Goal: Entertainment & Leisure: Consume media (video, audio)

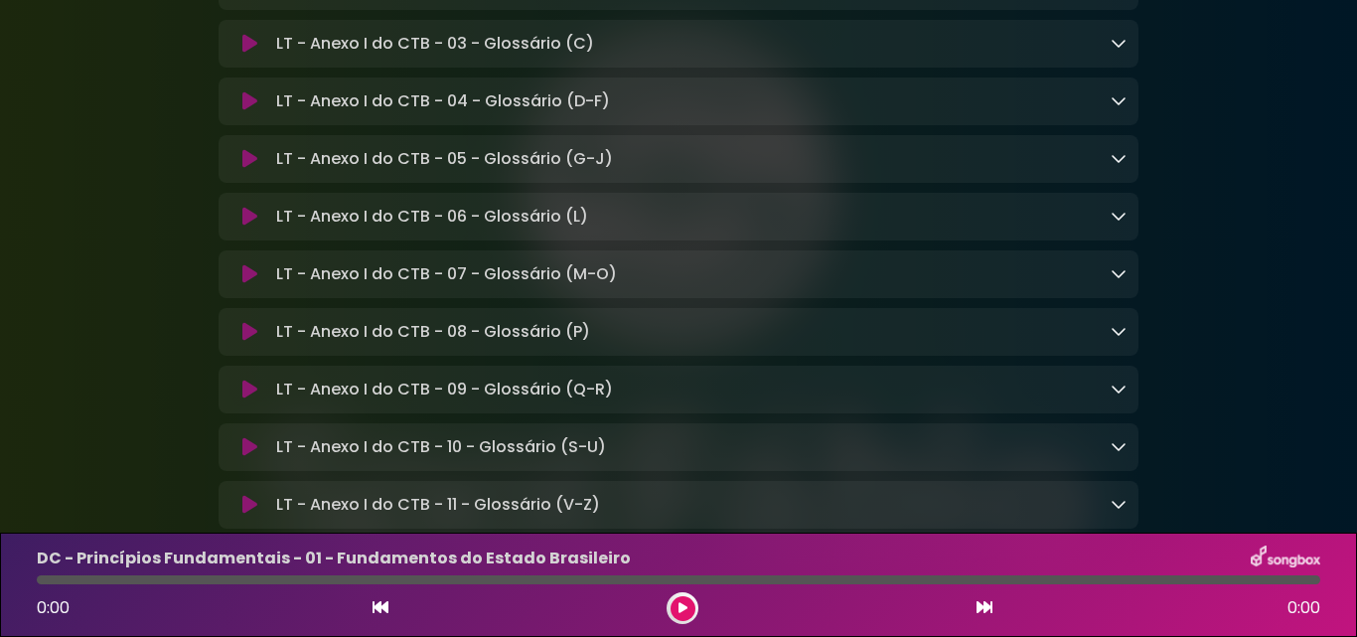
scroll to position [15851, 0]
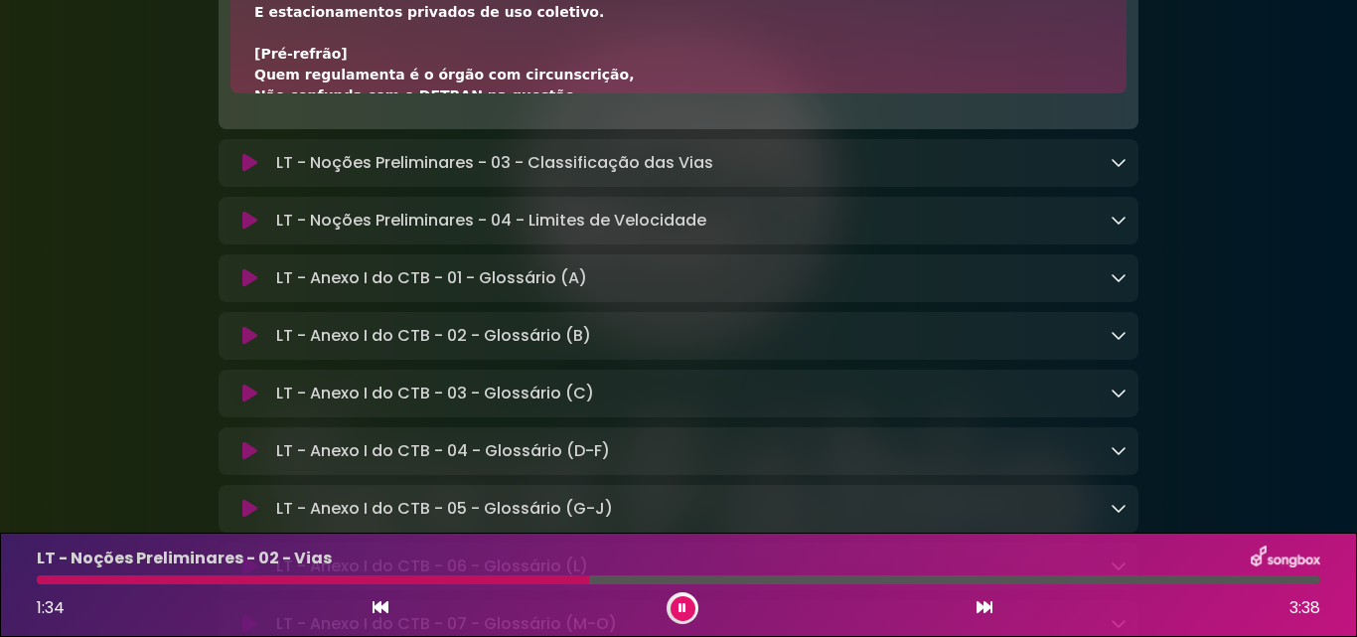
drag, startPoint x: 1059, startPoint y: 266, endPoint x: 1087, endPoint y: 64, distance: 204.5
click at [822, 188] on div "[Verso 1] Vias terrestres são ruas, avenidas e logradouros, [GEOGRAPHIC_DATA], …" at bounding box center [678, 409] width 848 height 980
click at [90, 580] on div at bounding box center [328, 579] width 582 height 9
click at [679, 283] on div "[Verso 1] Vias terrestres são ruas, avenidas e logradouros, [GEOGRAPHIC_DATA], …" at bounding box center [678, 409] width 848 height 980
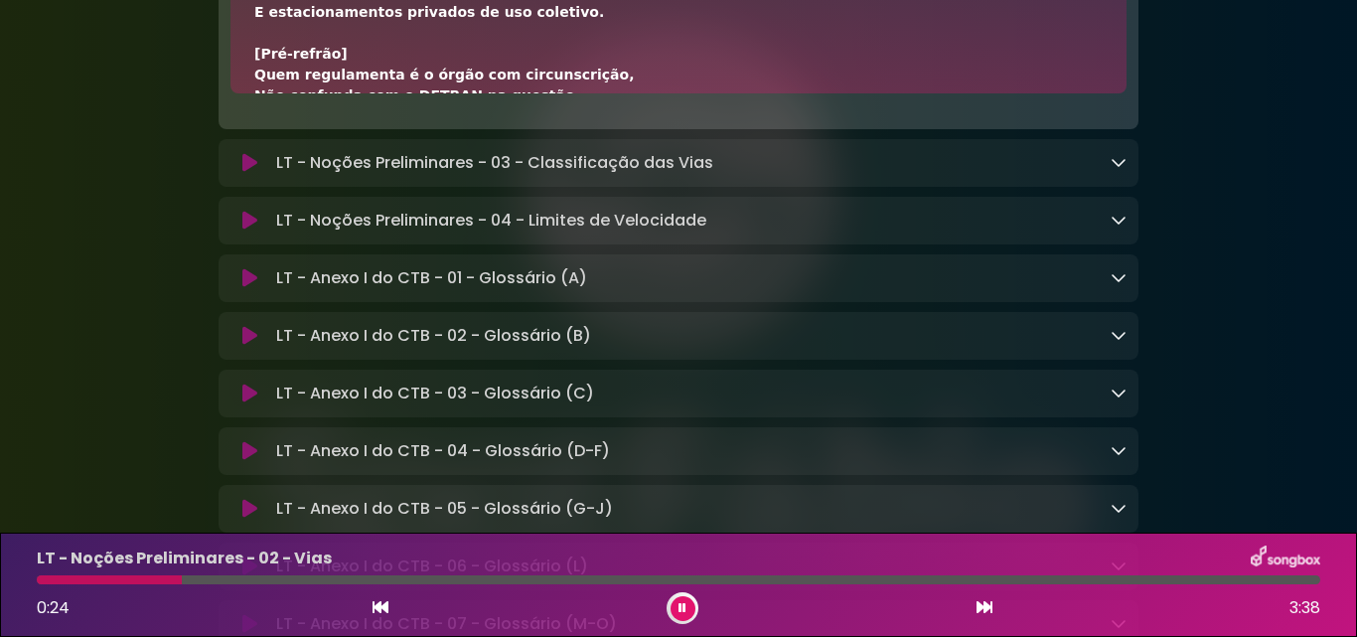
click at [679, 283] on div "[Verso 1] Vias terrestres são ruas, avenidas e logradouros, [GEOGRAPHIC_DATA], …" at bounding box center [678, 409] width 848 height 980
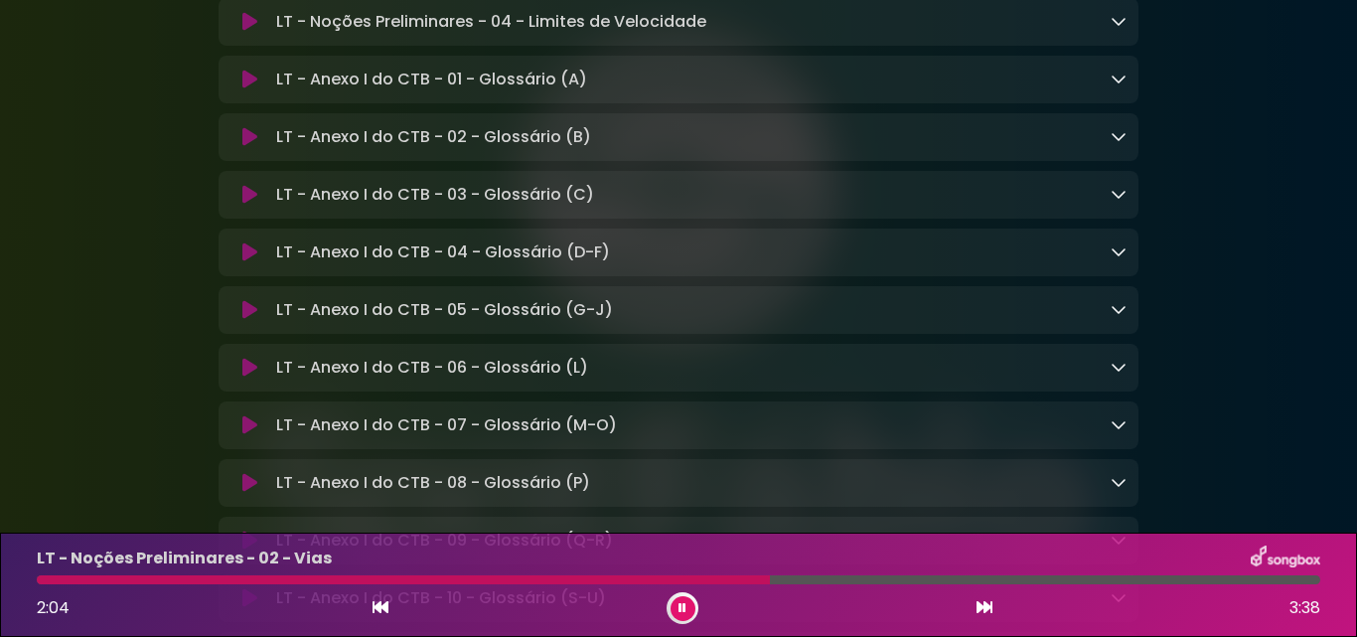
scroll to position [631, 0]
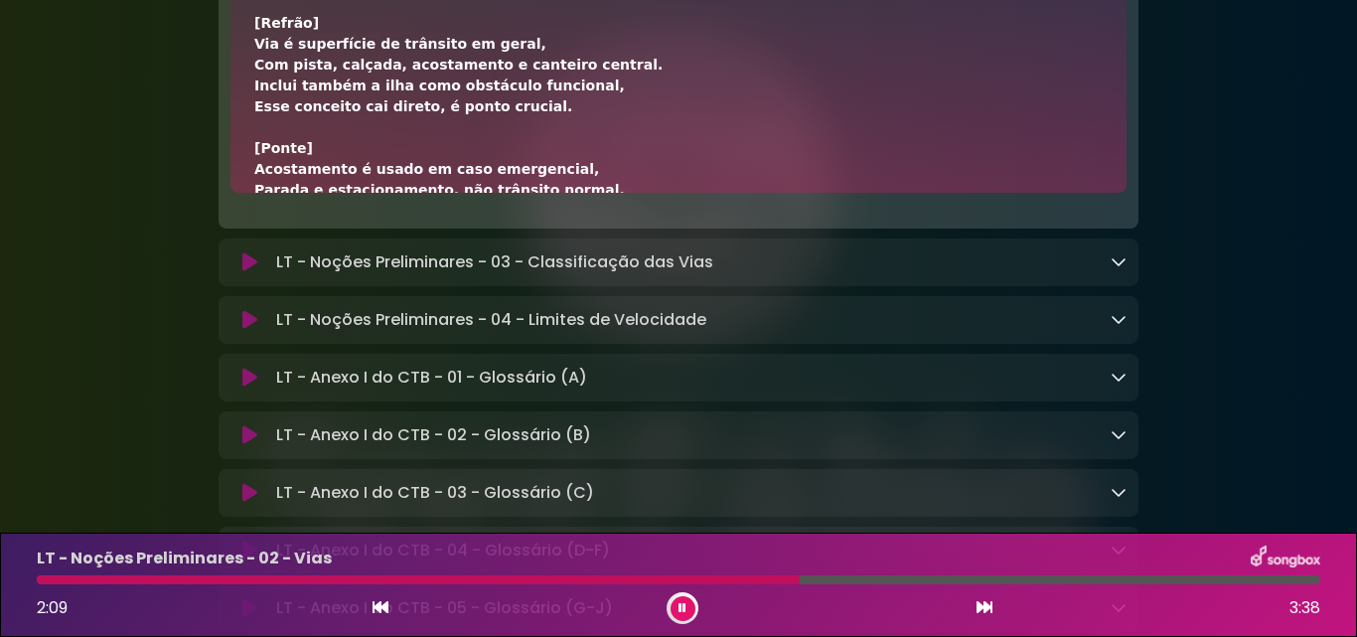
scroll to position [730, 0]
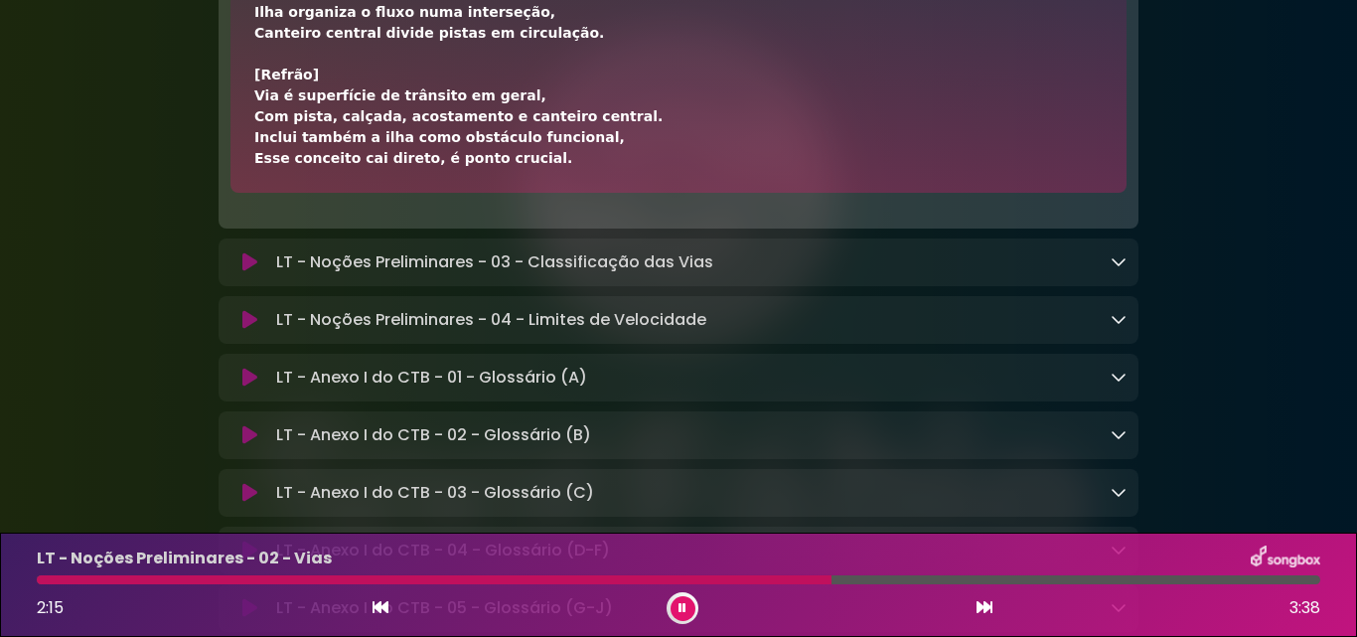
scroll to position [15950, 0]
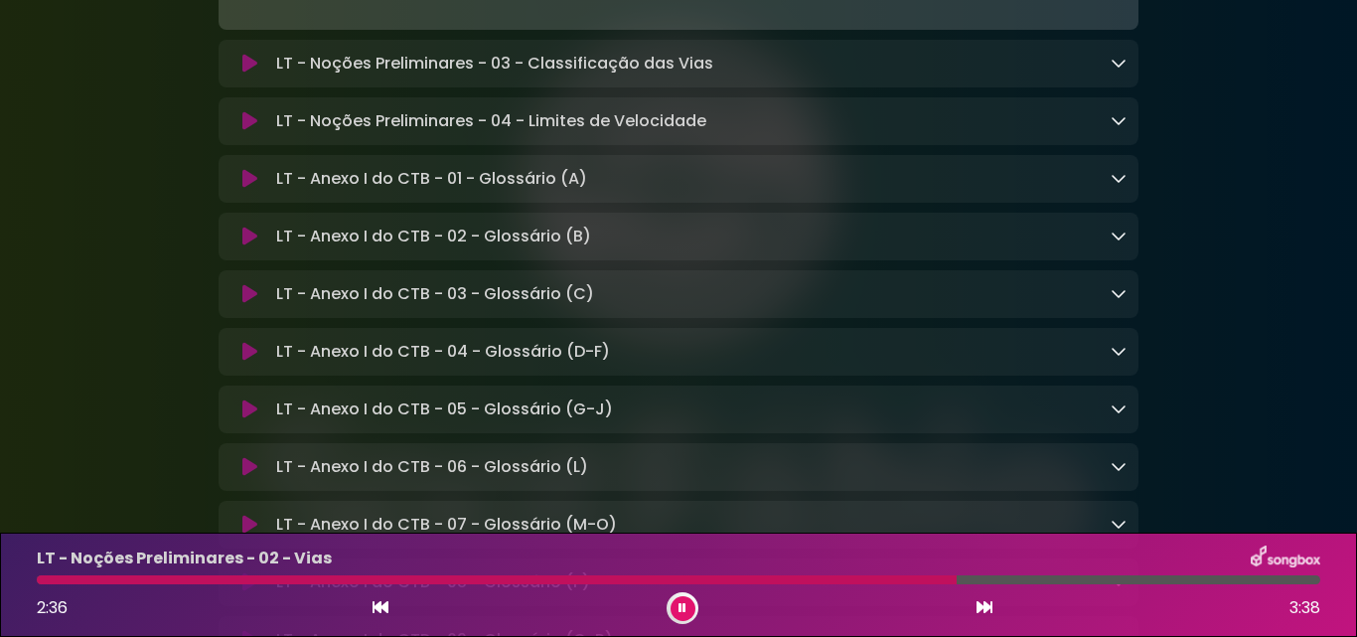
click at [240, 73] on button at bounding box center [249, 64] width 38 height 20
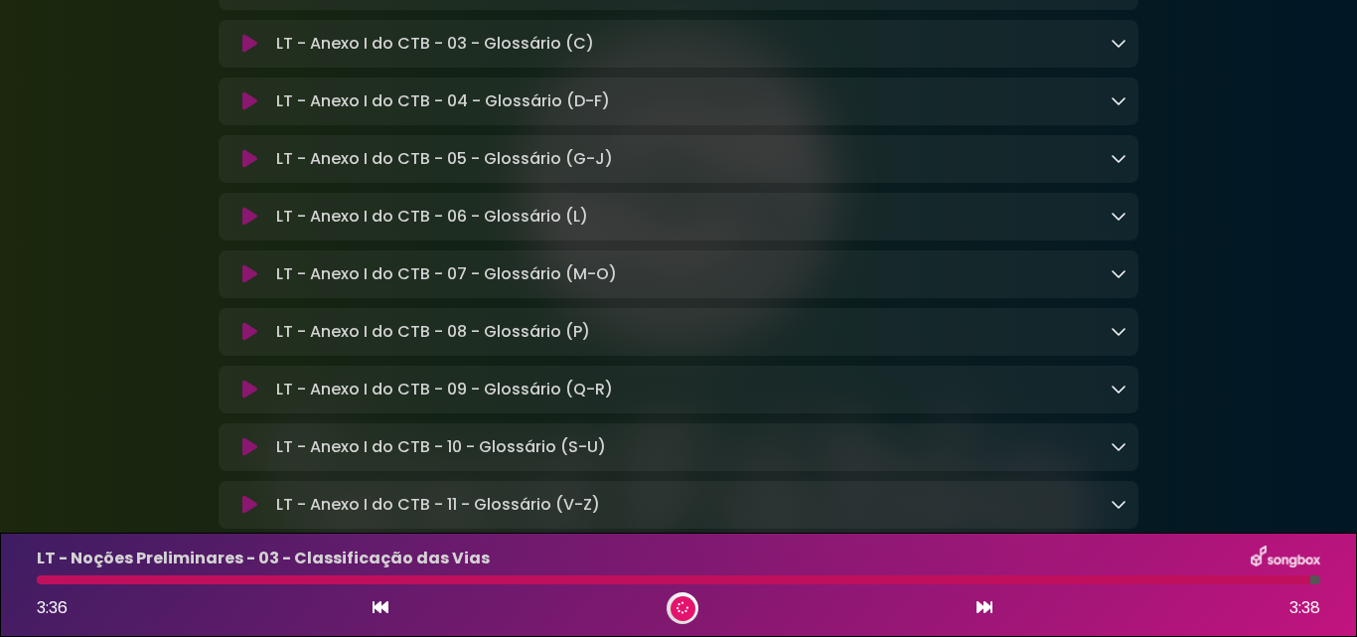
scroll to position [15851, 0]
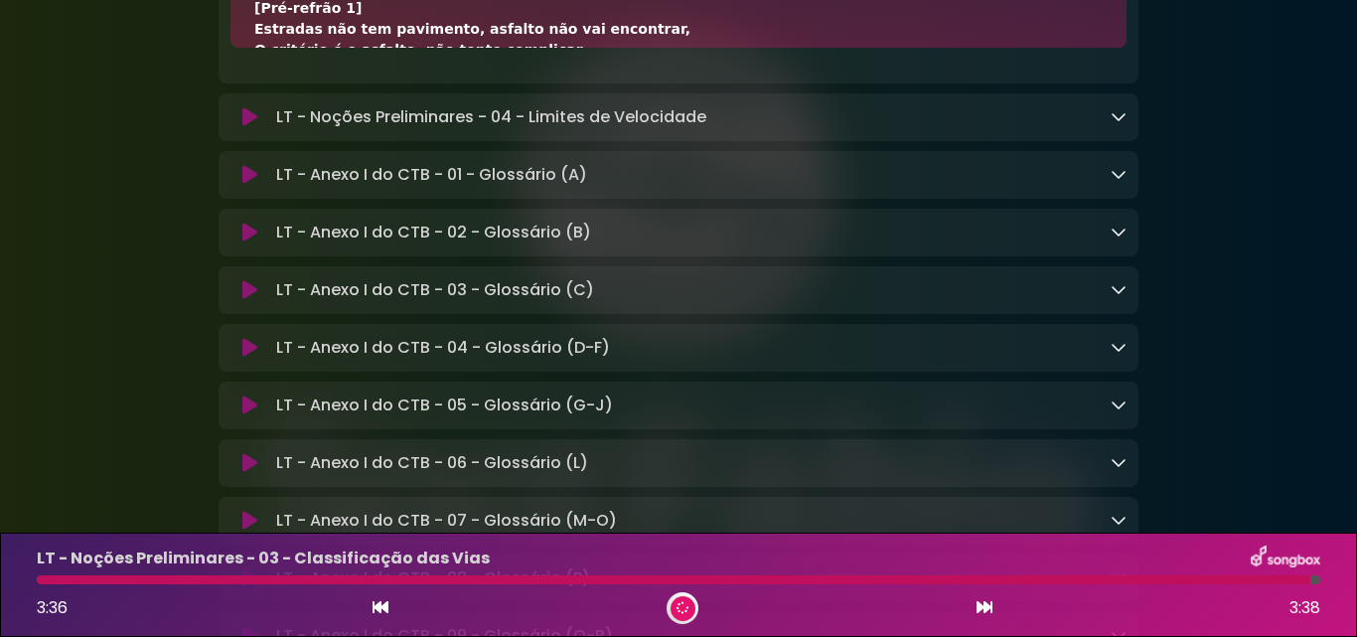
click at [912, 171] on div "[Verso 1] Vias podem ser mantidas pelo poder público ou particular, As mantidas…" at bounding box center [678, 196] width 848 height 647
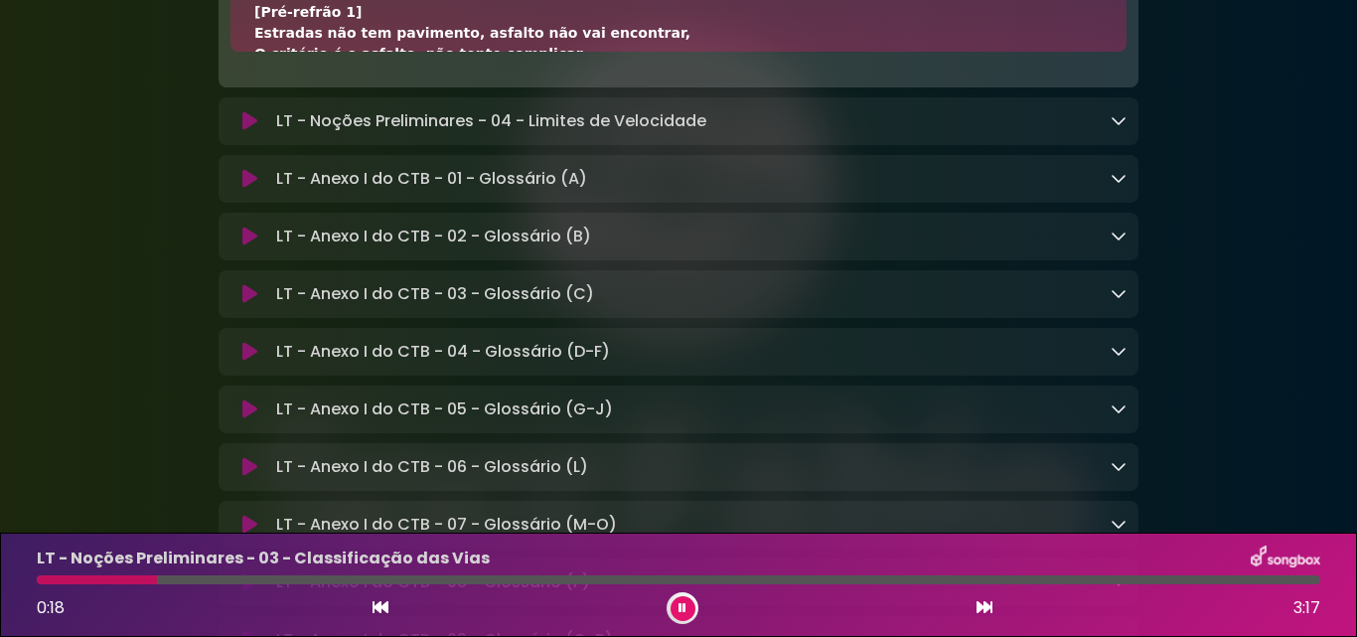
click at [249, 131] on icon at bounding box center [249, 121] width 15 height 20
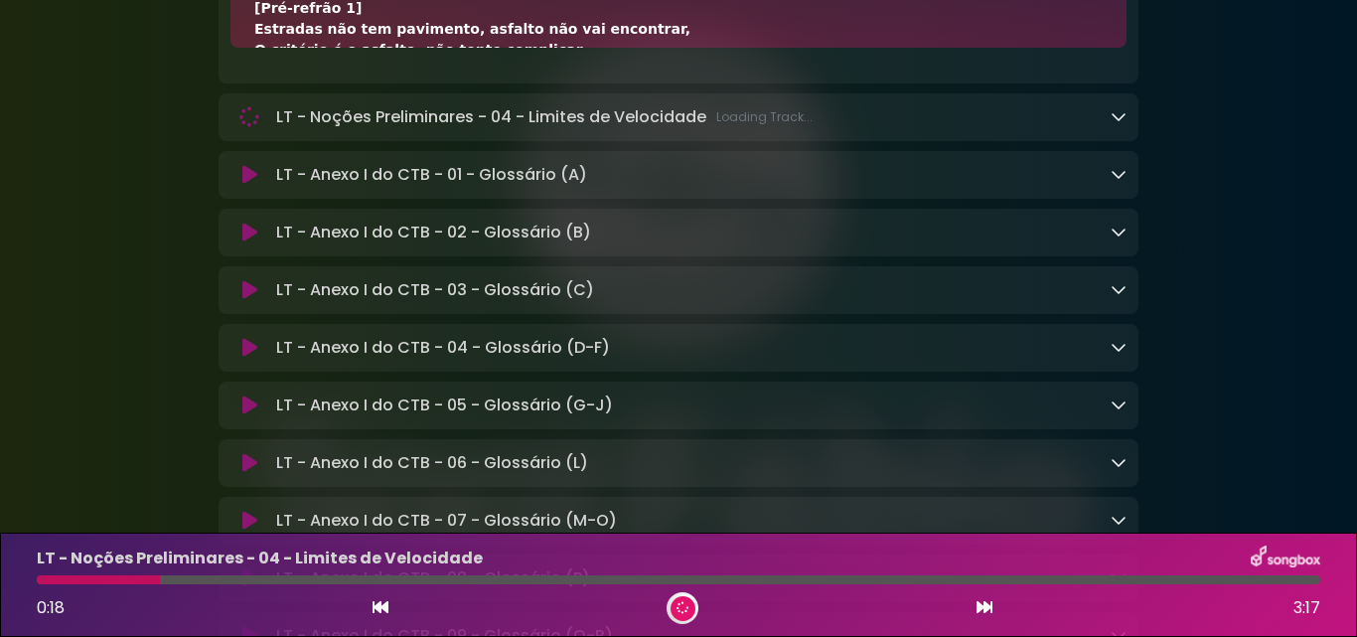
scroll to position [16049, 0]
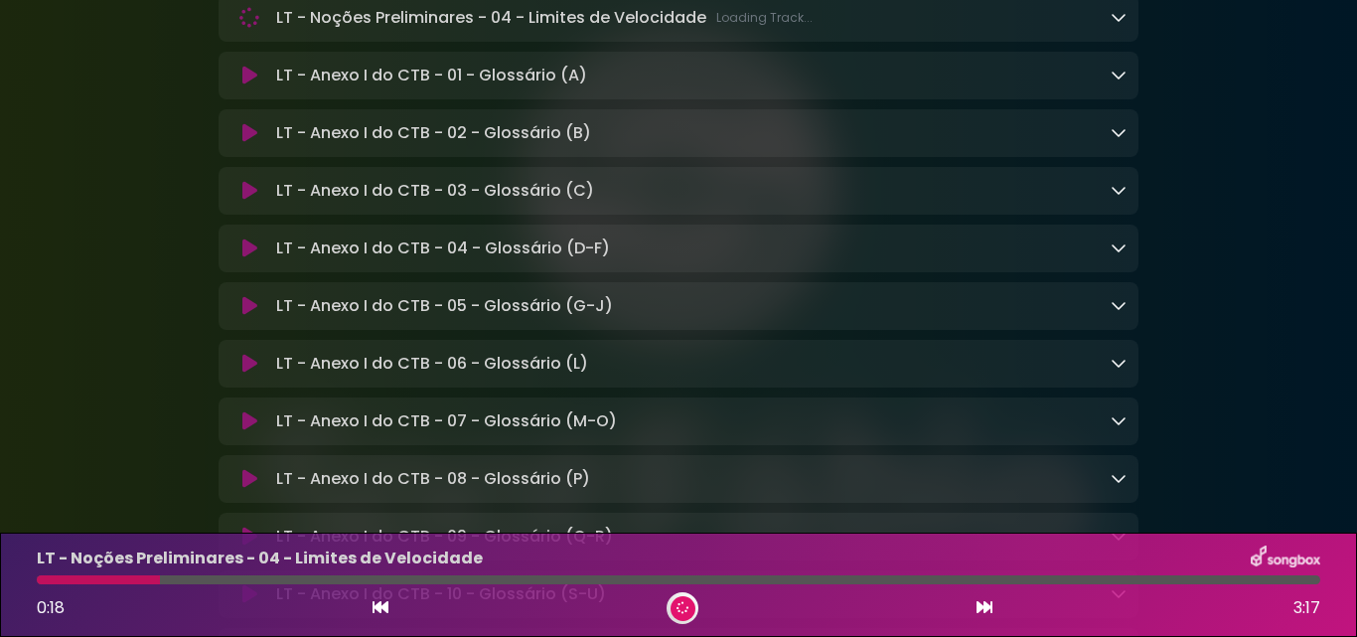
click at [1114, 25] on icon at bounding box center [1118, 17] width 16 height 16
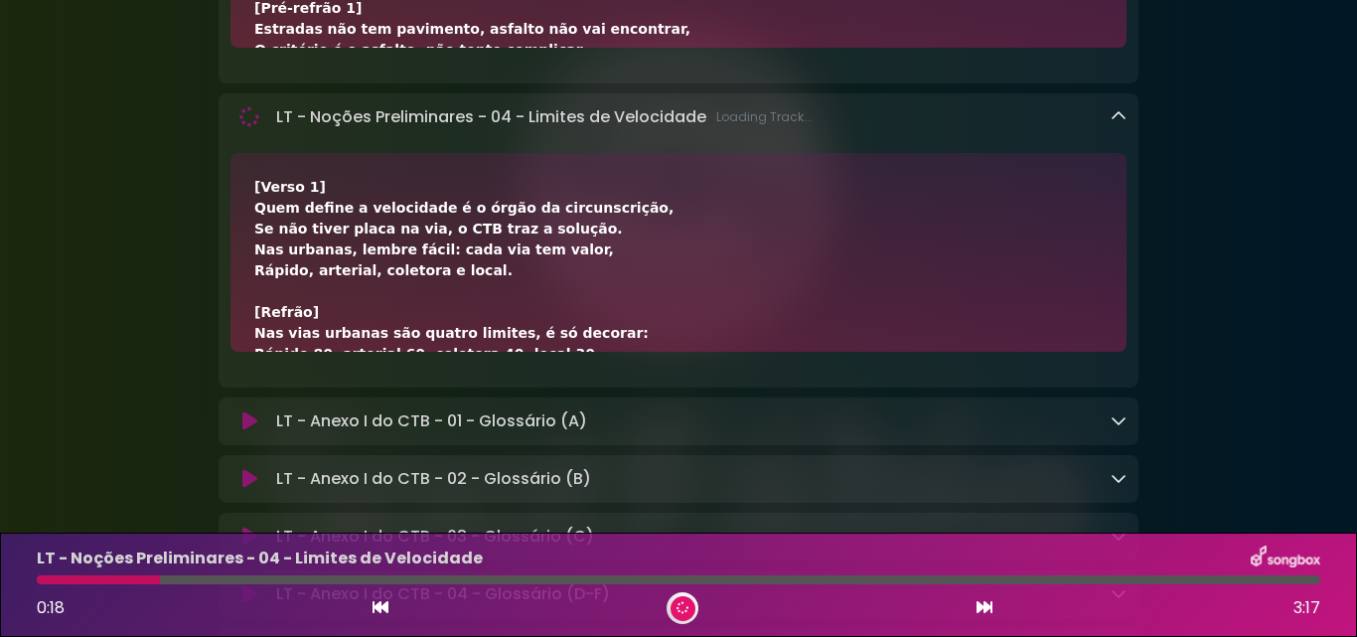
scroll to position [15851, 0]
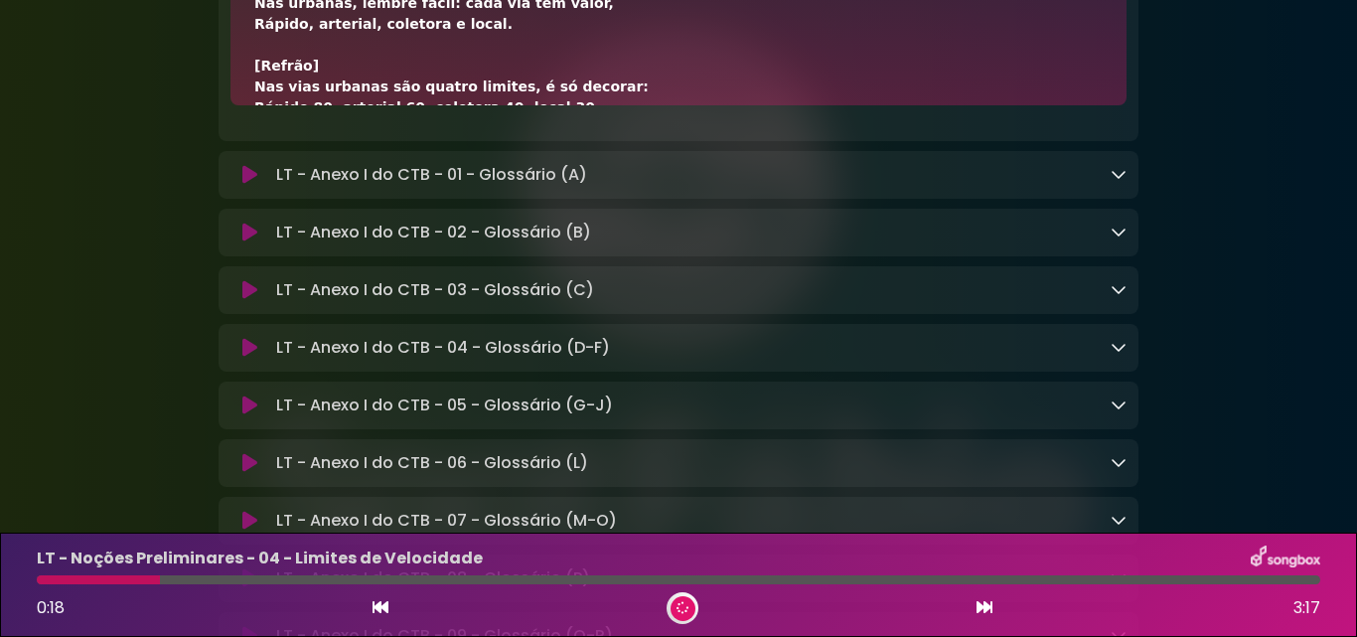
scroll to position [16049, 0]
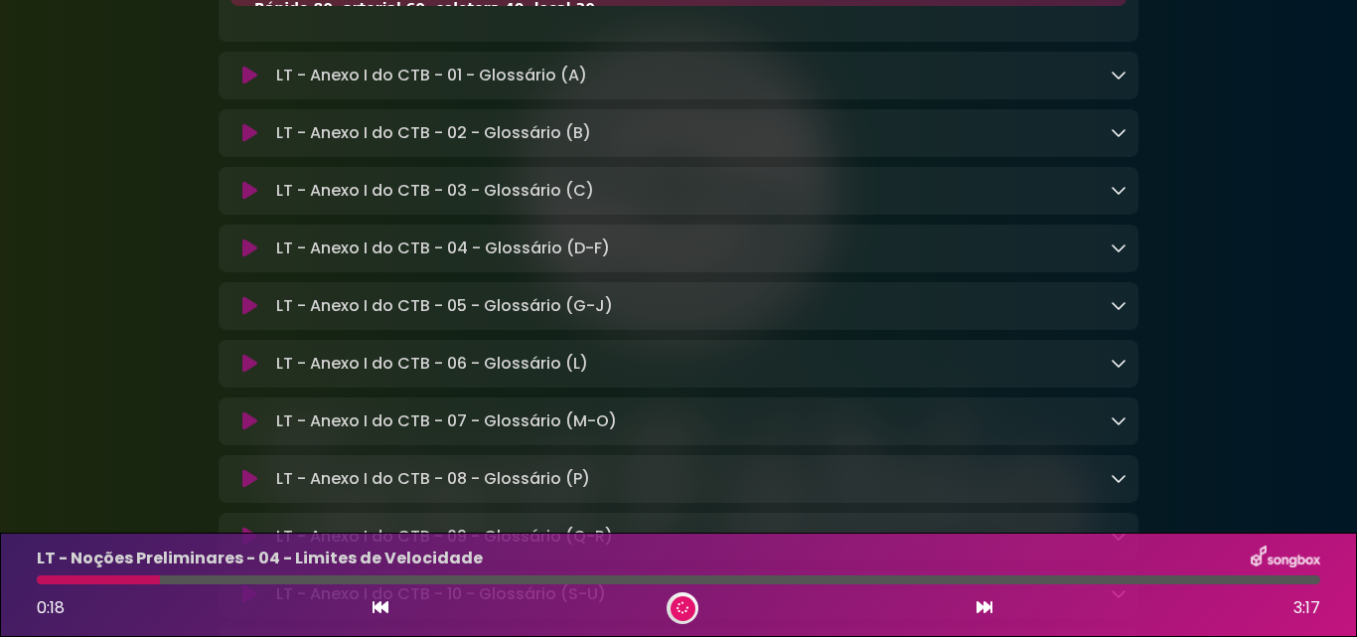
click at [930, 129] on div "[Verso 1] Quem define a velocidade é o órgão da circunscrição, Se não tiver pla…" at bounding box center [678, 175] width 848 height 688
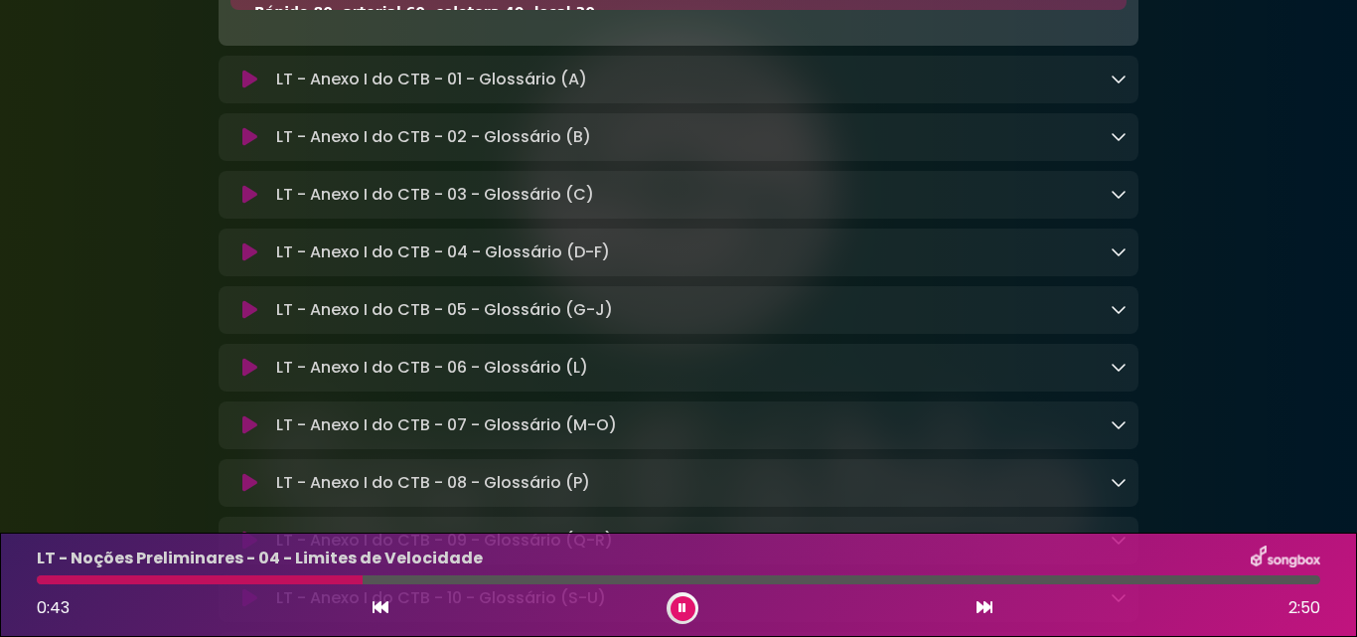
click at [853, 184] on div "[Verso 1] Quem define a velocidade é o órgão da circunscrição, Se não tiver pla…" at bounding box center [678, 179] width 848 height 688
click at [751, 159] on div "[Verso 1] Quem define a velocidade é o órgão da circunscrição, Se não tiver pla…" at bounding box center [678, 80] width 848 height 688
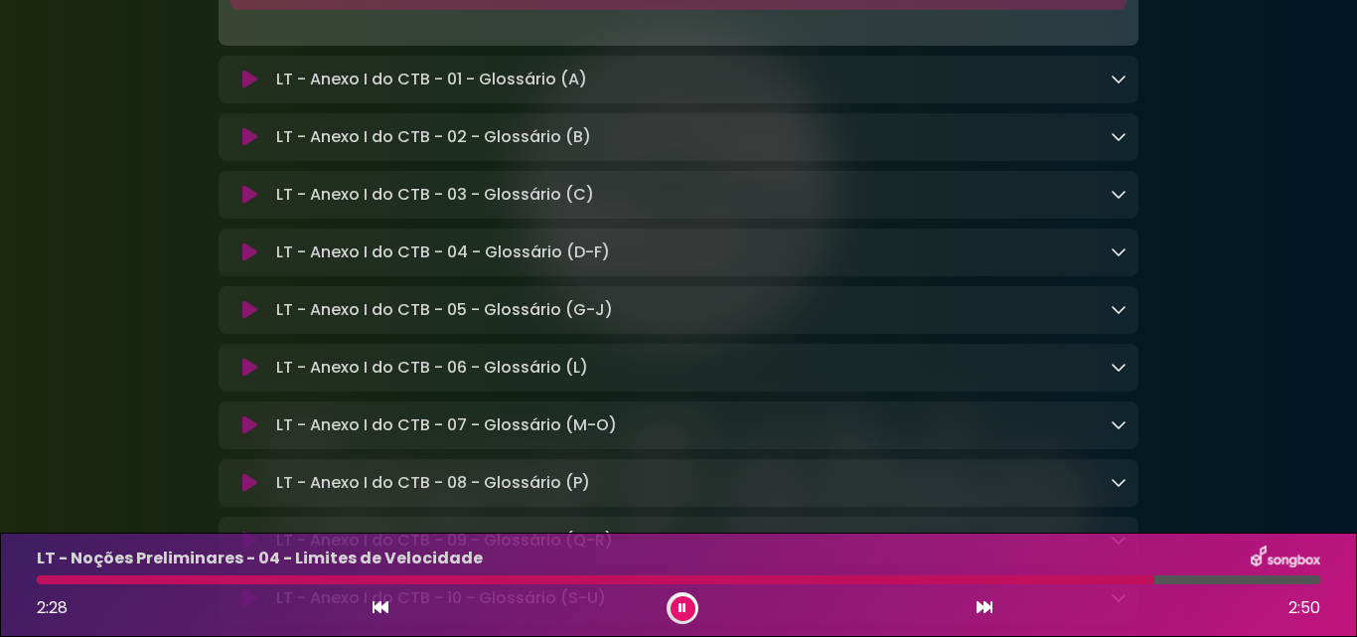
scroll to position [16149, 0]
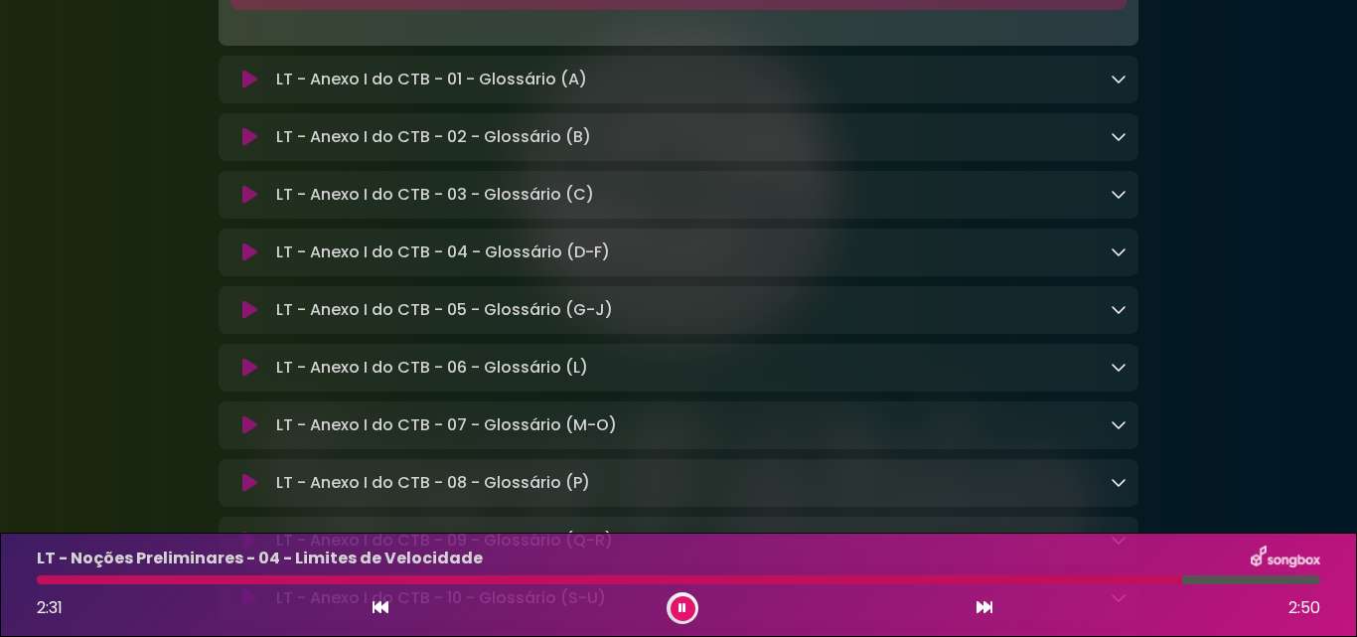
scroll to position [15950, 0]
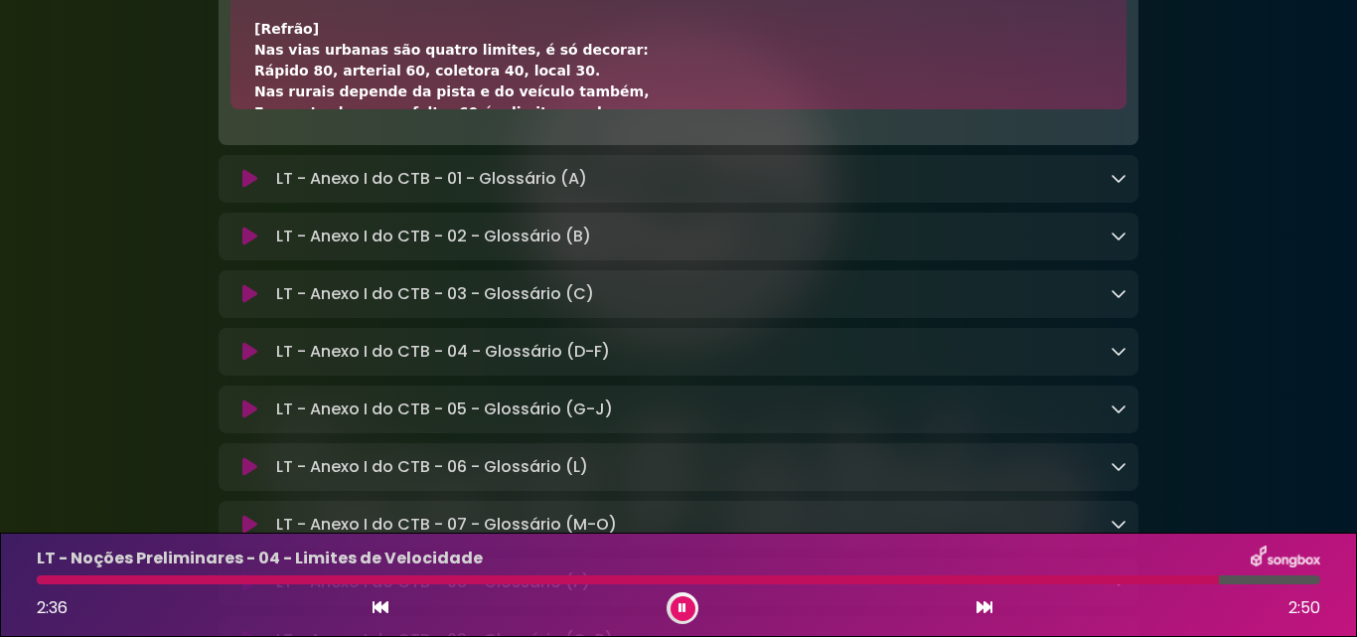
scroll to position [0, 0]
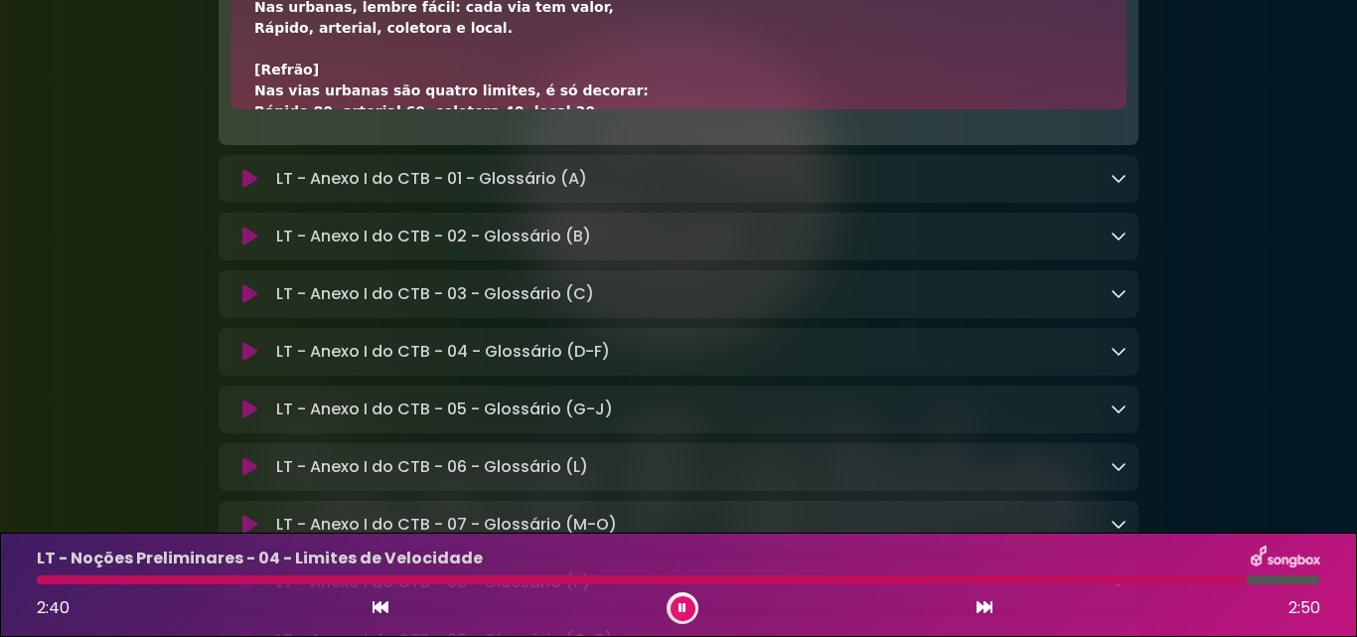
click at [70, 578] on div at bounding box center [642, 579] width 1210 height 9
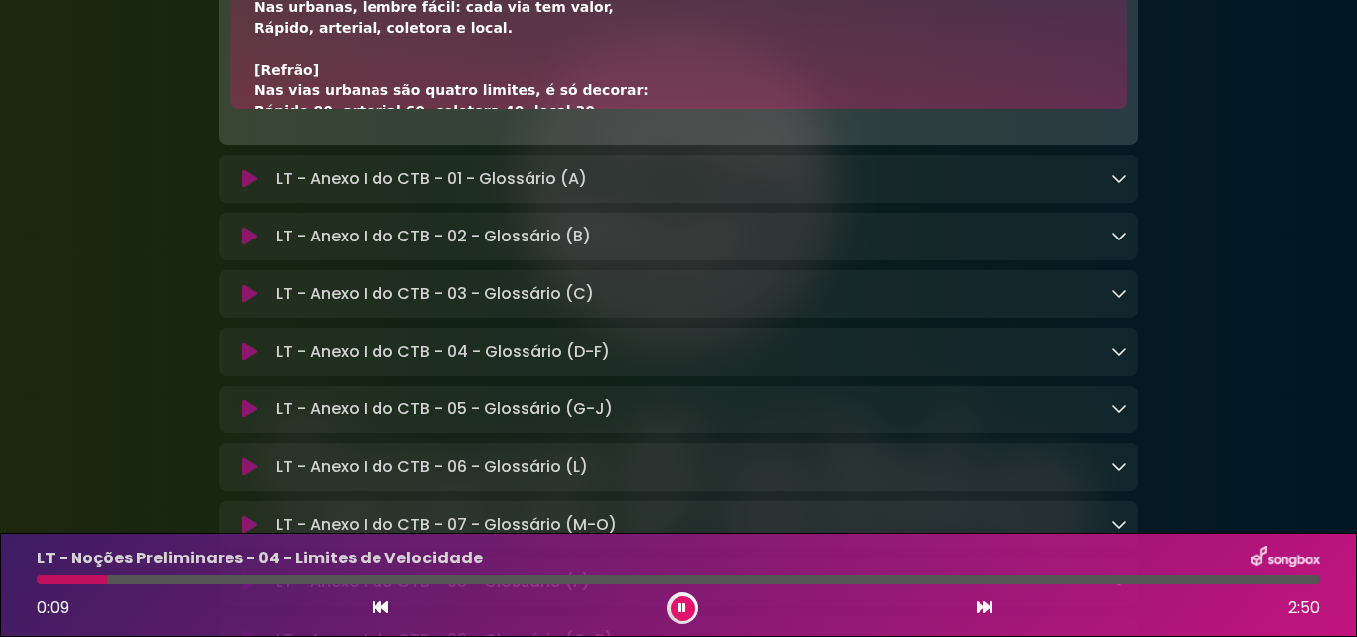
click at [681, 604] on icon at bounding box center [682, 608] width 12 height 9
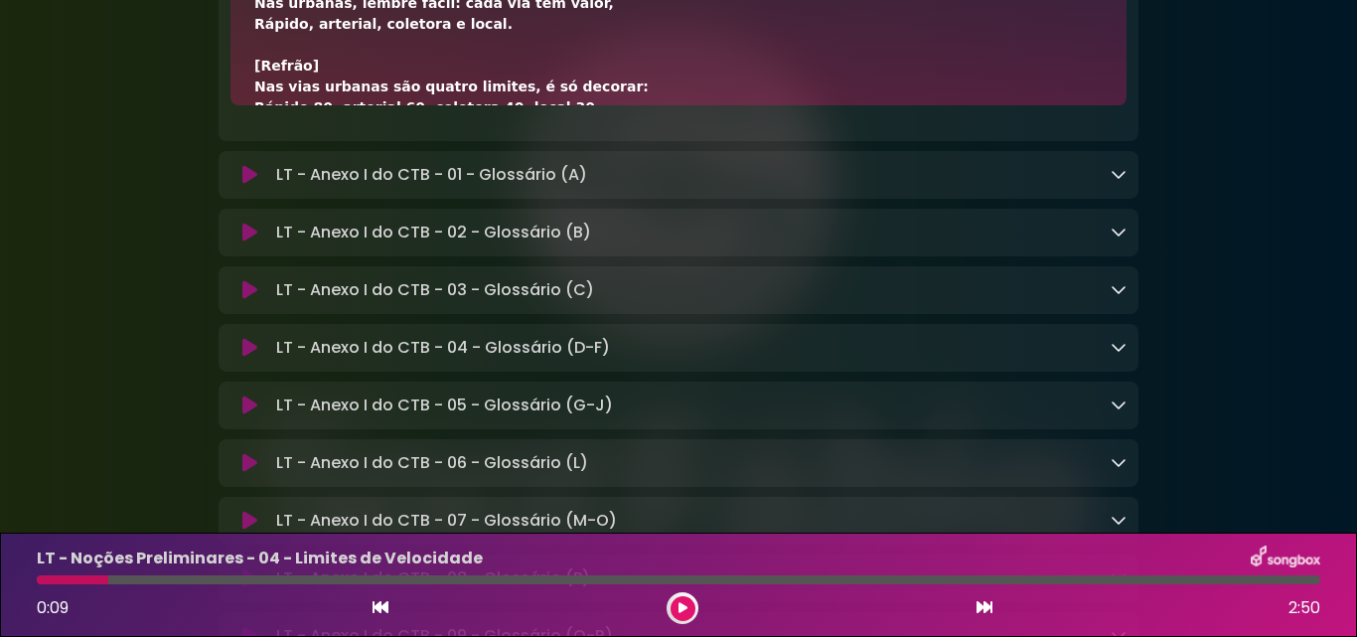
click at [681, 604] on icon at bounding box center [682, 608] width 15 height 14
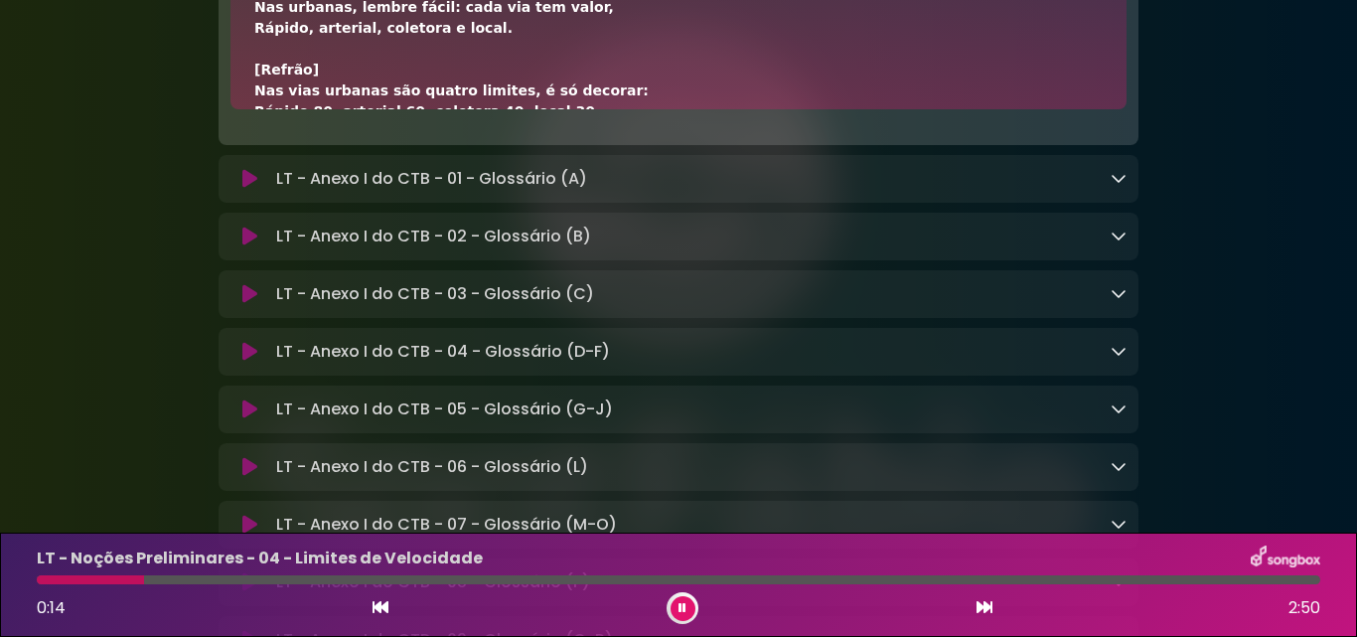
click at [827, 216] on div "[Verso 1] Quem define a velocidade é o órgão da circunscrição, Se não tiver pla…" at bounding box center [678, 278] width 848 height 688
click at [173, 580] on div at bounding box center [141, 579] width 209 height 9
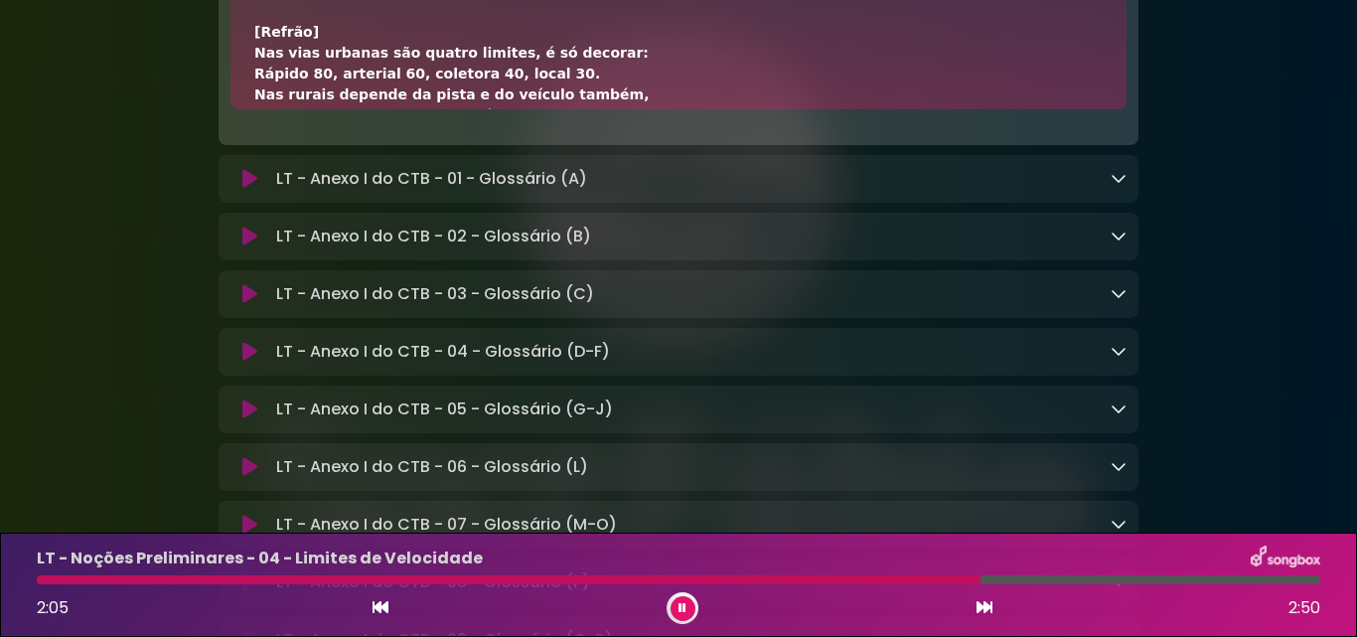
scroll to position [537, 0]
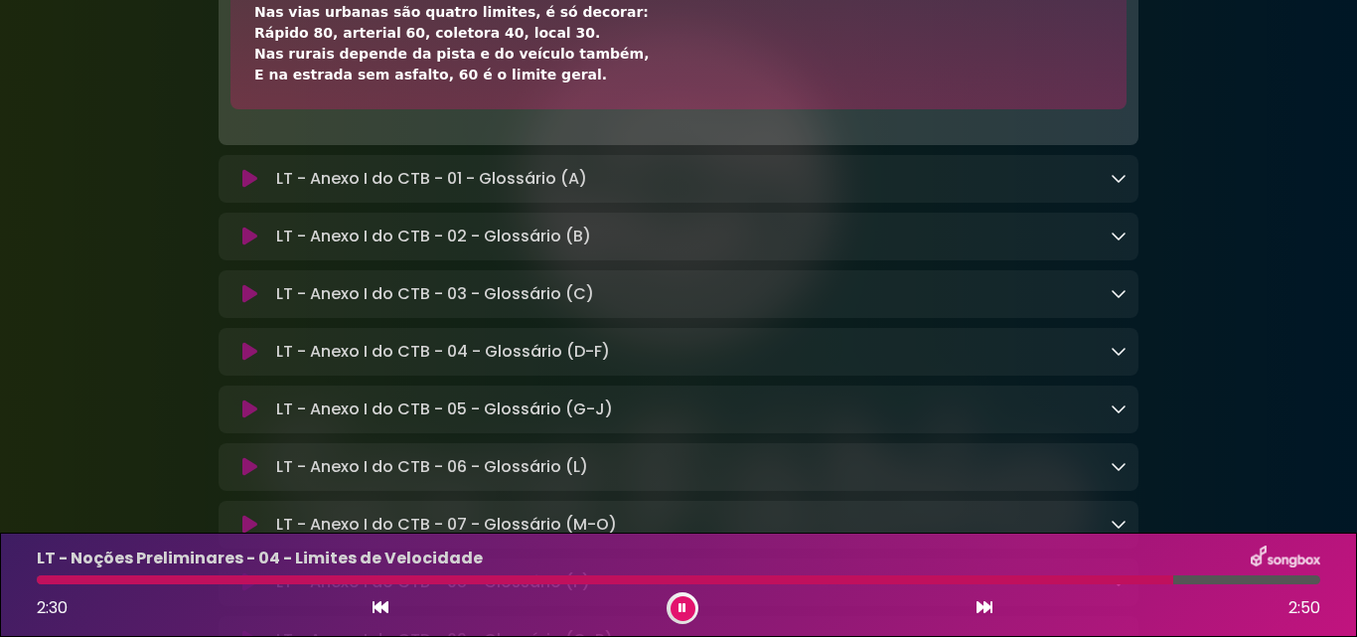
click at [135, 577] on div at bounding box center [605, 579] width 1136 height 9
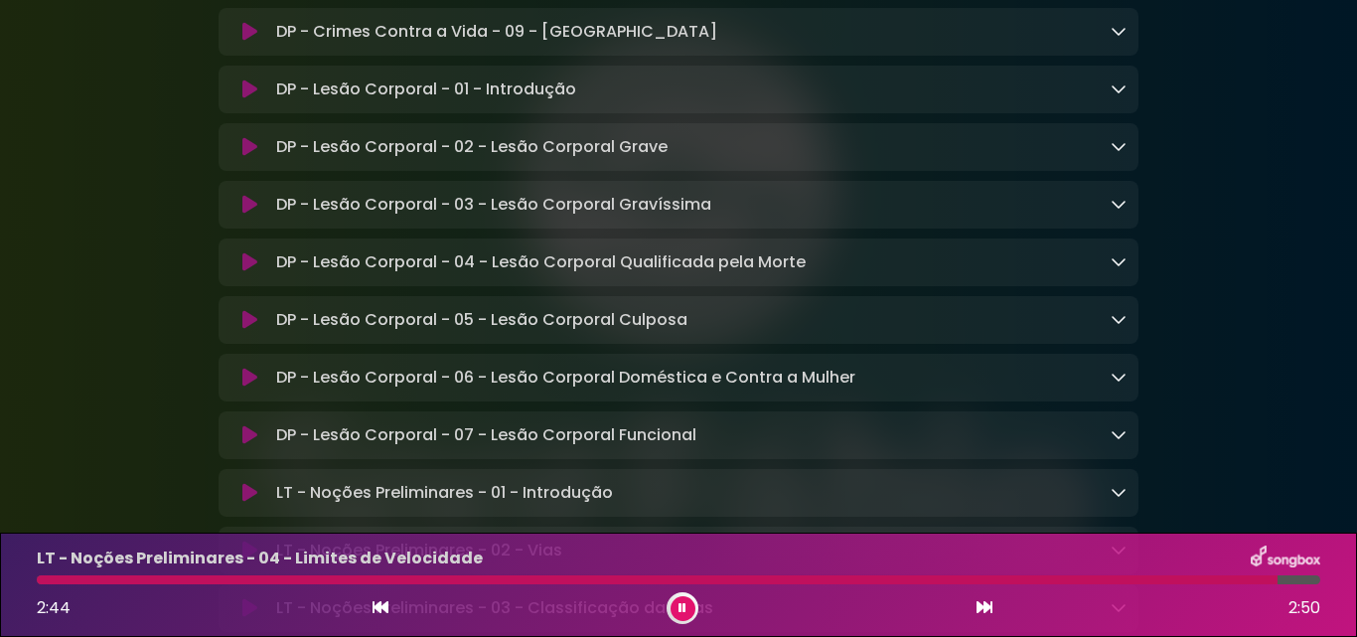
scroll to position [15056, 0]
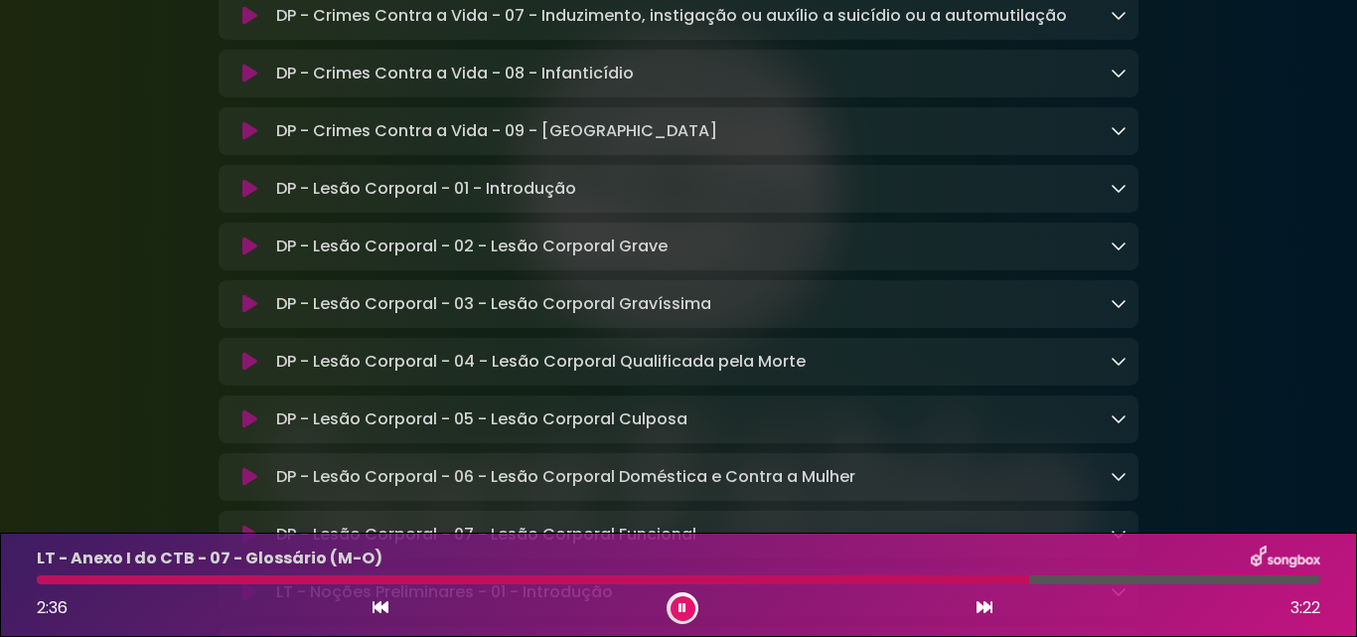
click at [686, 605] on button at bounding box center [682, 608] width 25 height 25
